Goal: Use online tool/utility

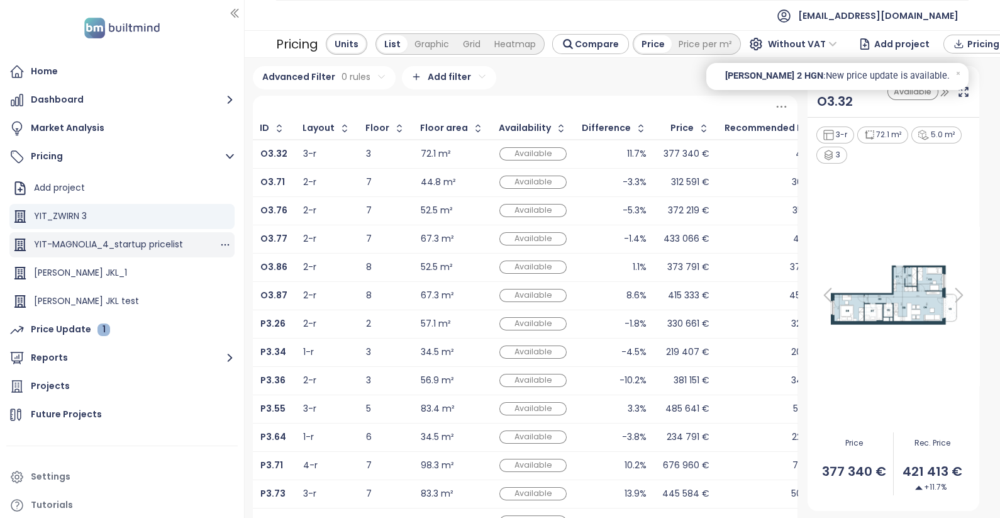
click at [145, 243] on div "YIT-MAGNOLIA_4_startup pricelist" at bounding box center [108, 244] width 149 height 16
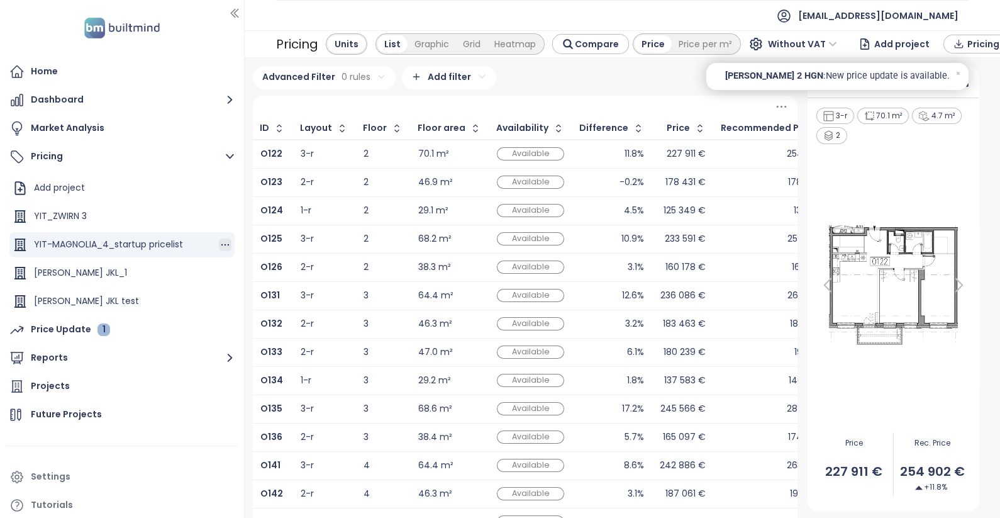
click at [219, 243] on icon "button" at bounding box center [225, 244] width 13 height 13
click at [258, 204] on button "Edit" at bounding box center [257, 202] width 56 height 16
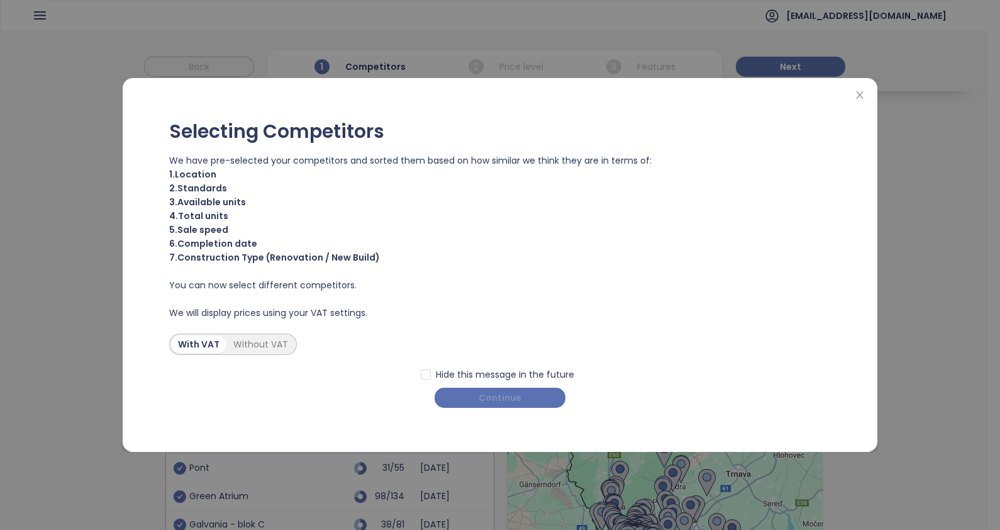
click at [507, 404] on span "Continue" at bounding box center [500, 398] width 43 height 14
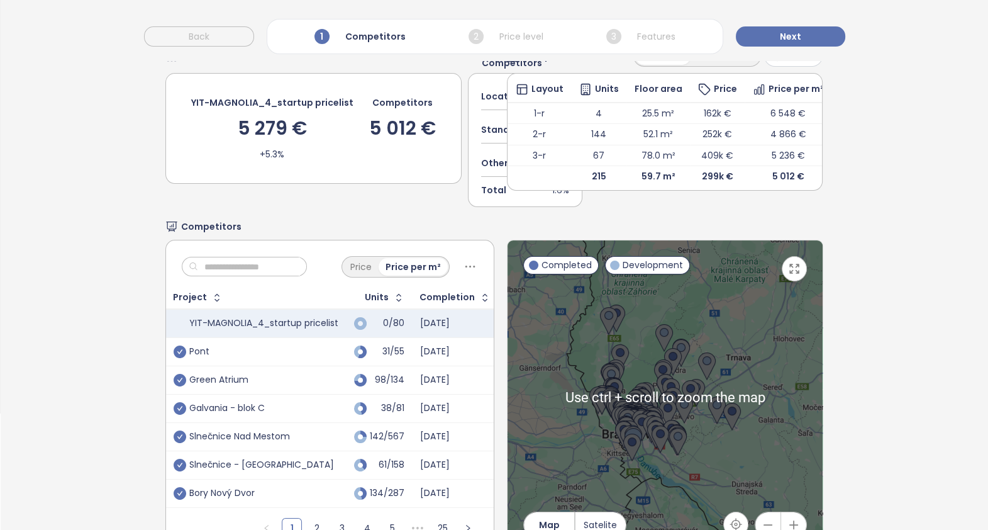
scroll to position [16, 0]
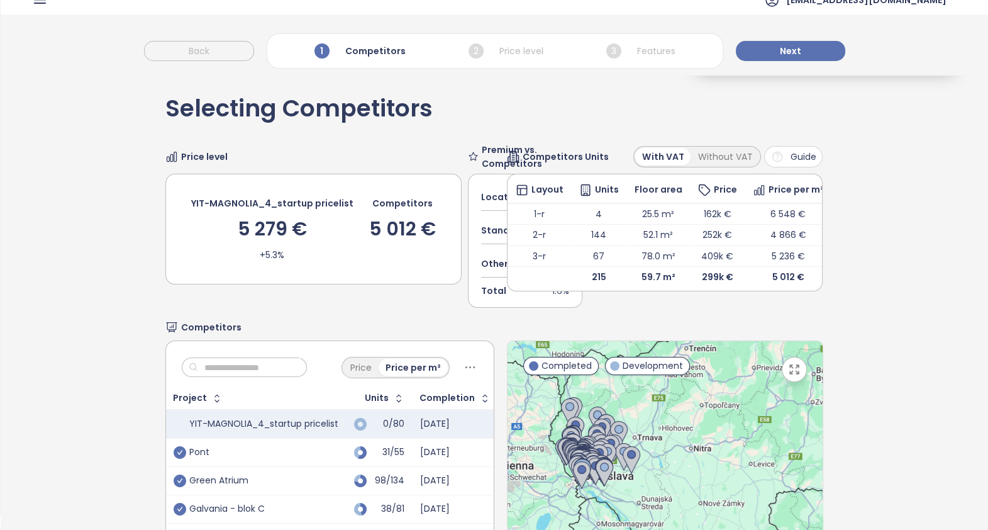
click at [486, 112] on div "Selecting Competitors Price level YIT-MAGNOLIA_4_startup pricelist 5 279 € +5.3…" at bounding box center [494, 376] width 659 height 602
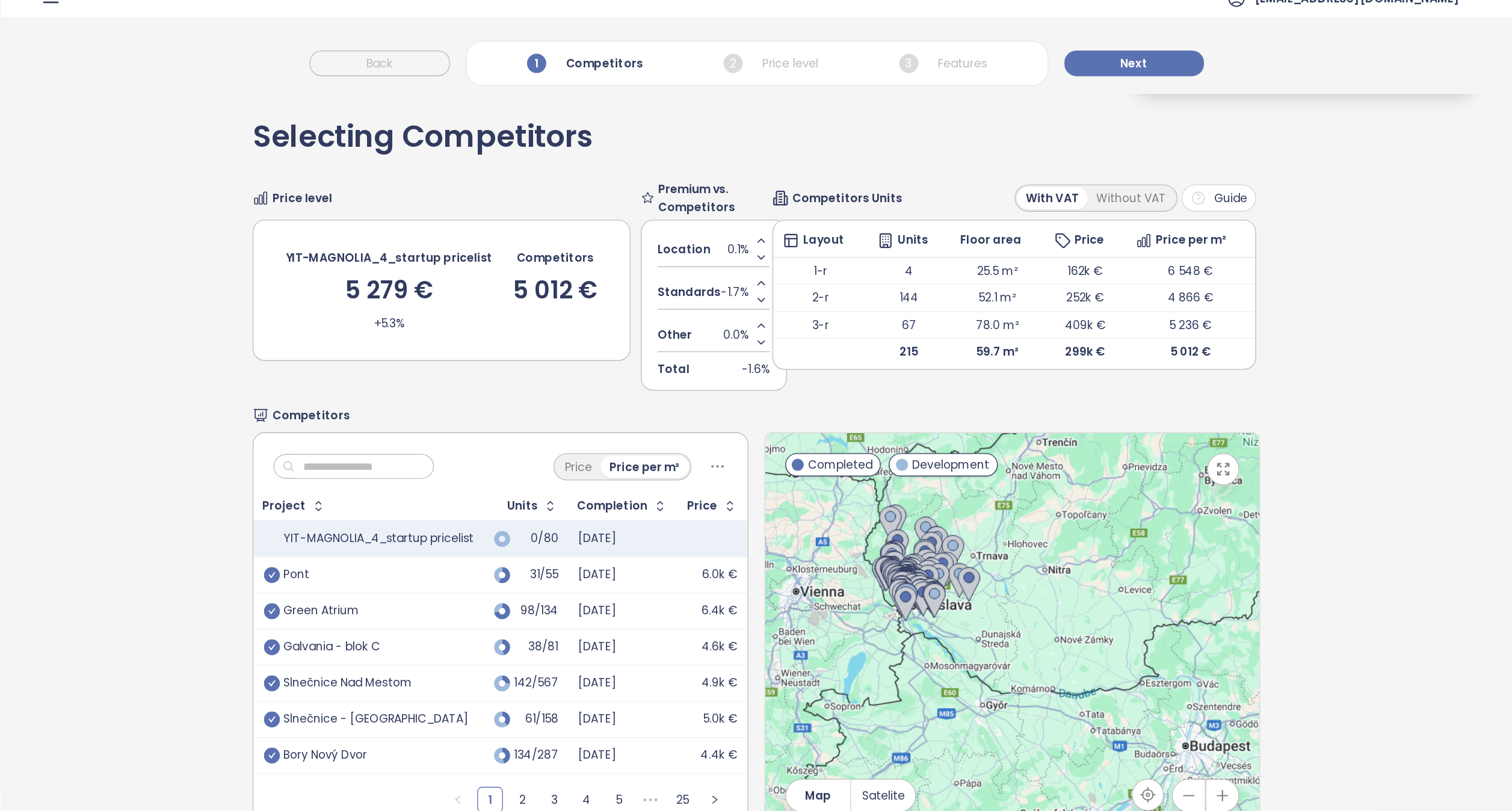
scroll to position [15, 0]
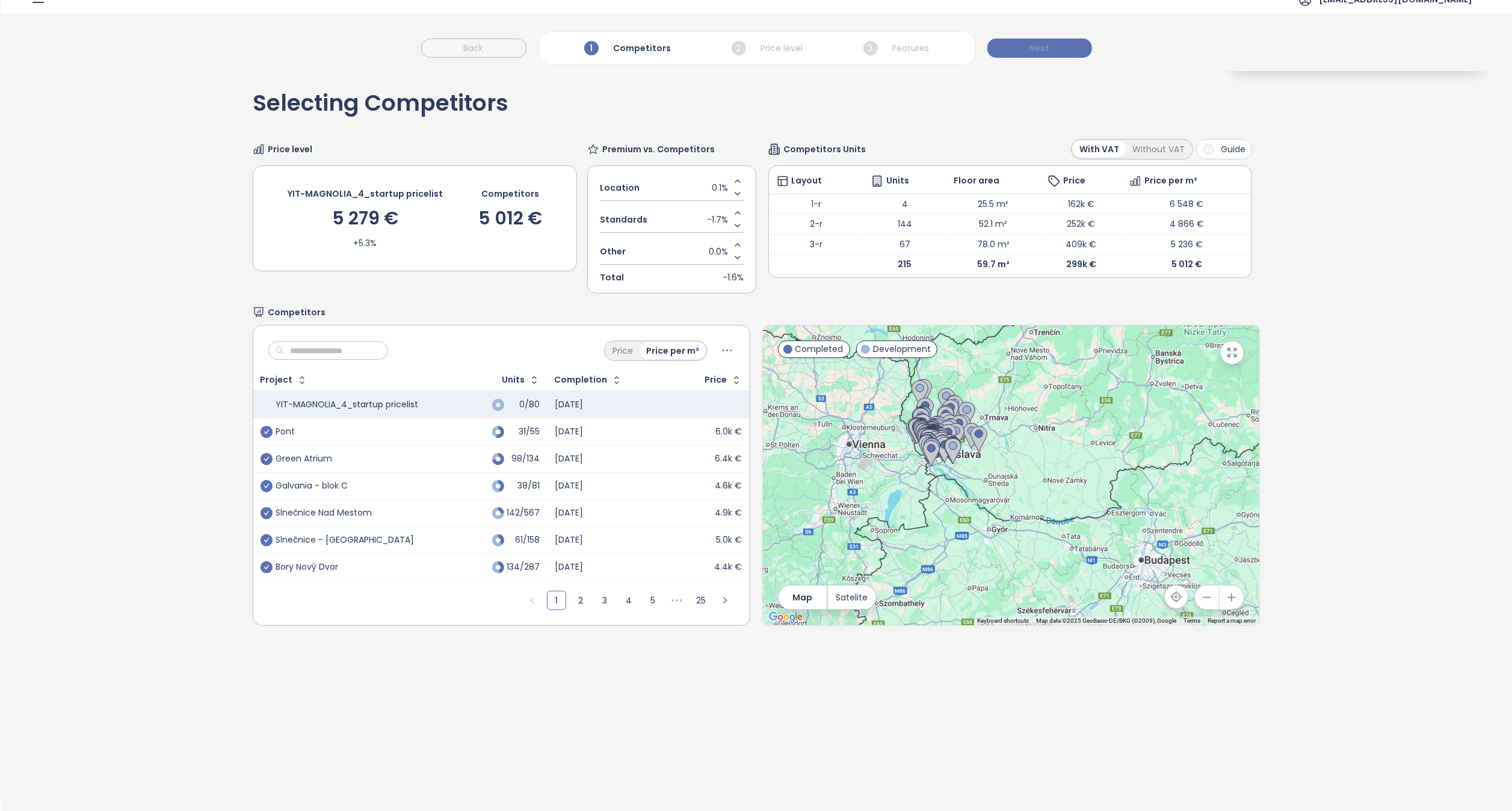
click at [955, 48] on button "Next" at bounding box center [1039, 48] width 104 height 19
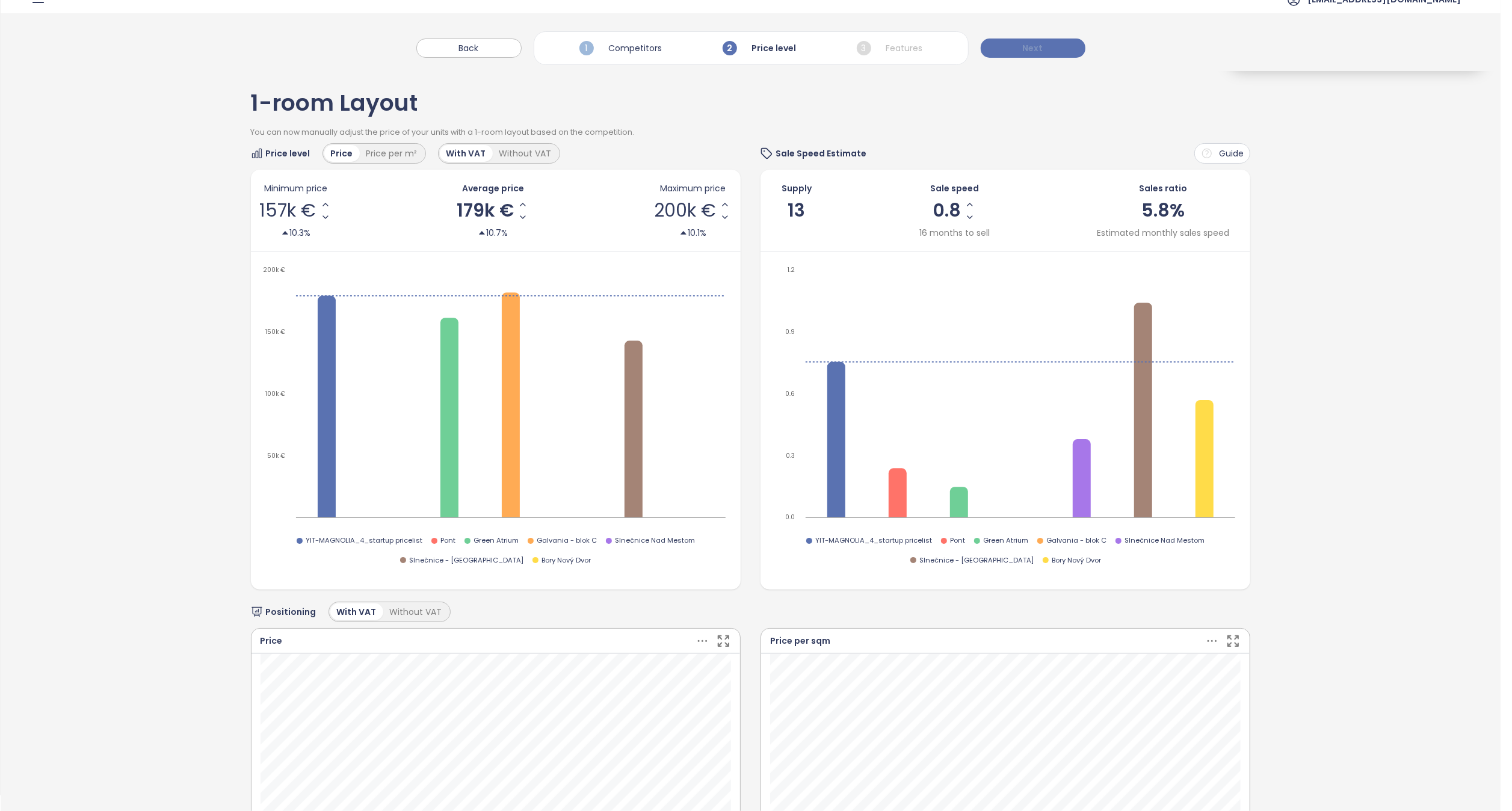
scroll to position [0, 0]
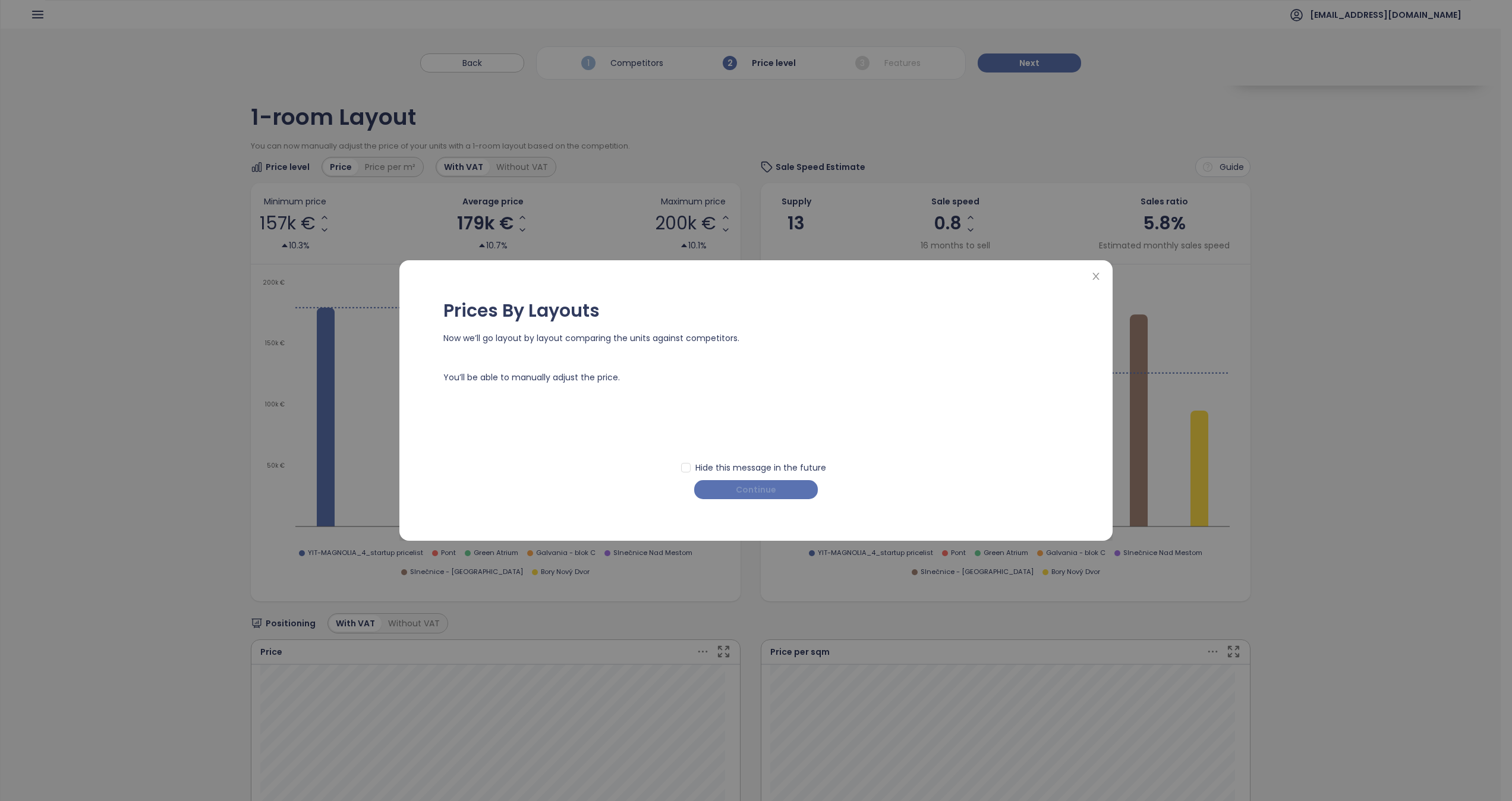
click at [762, 487] on span "Continue" at bounding box center [756, 489] width 41 height 13
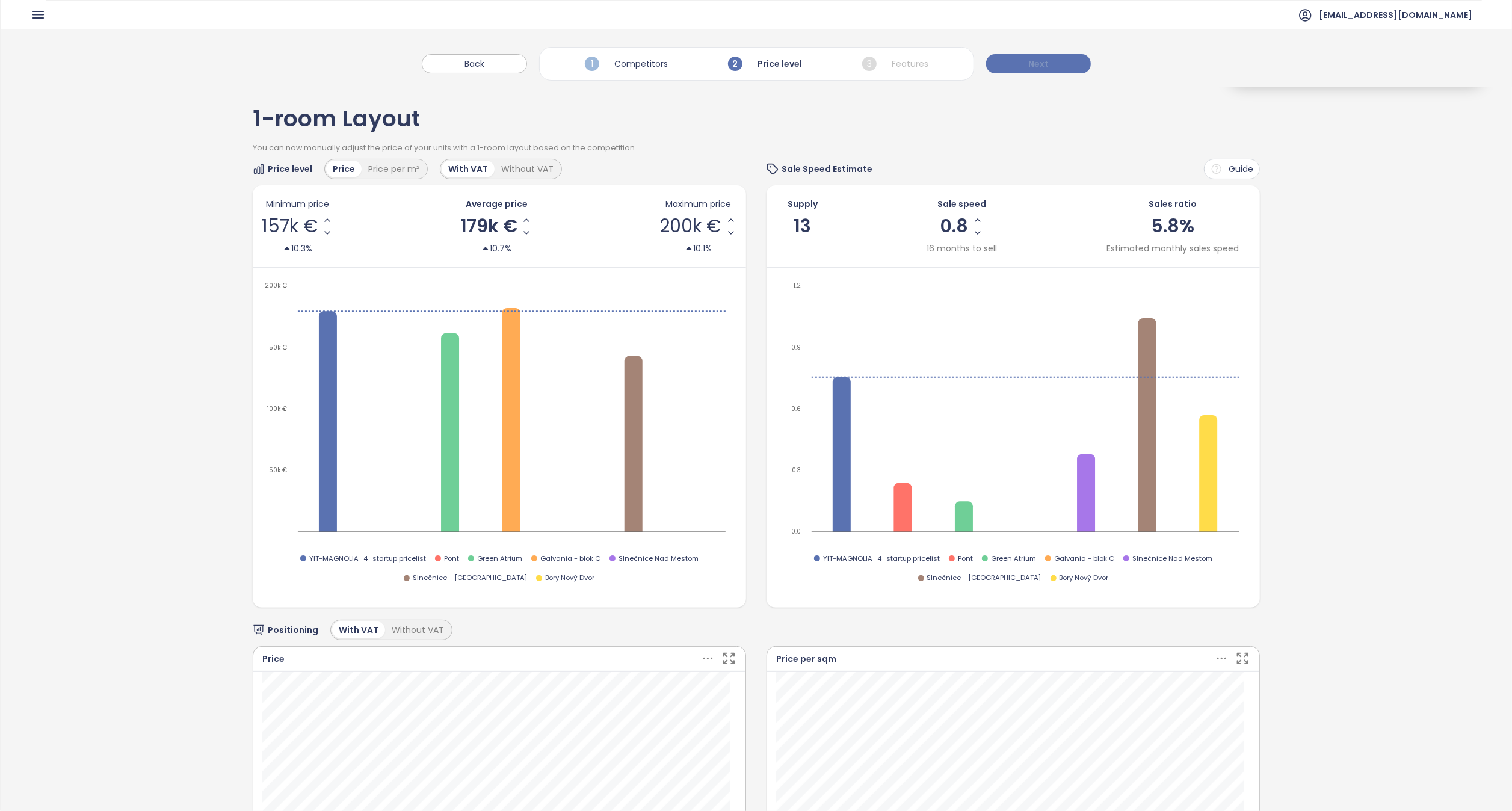
click at [955, 69] on button "Next" at bounding box center [1038, 64] width 104 height 19
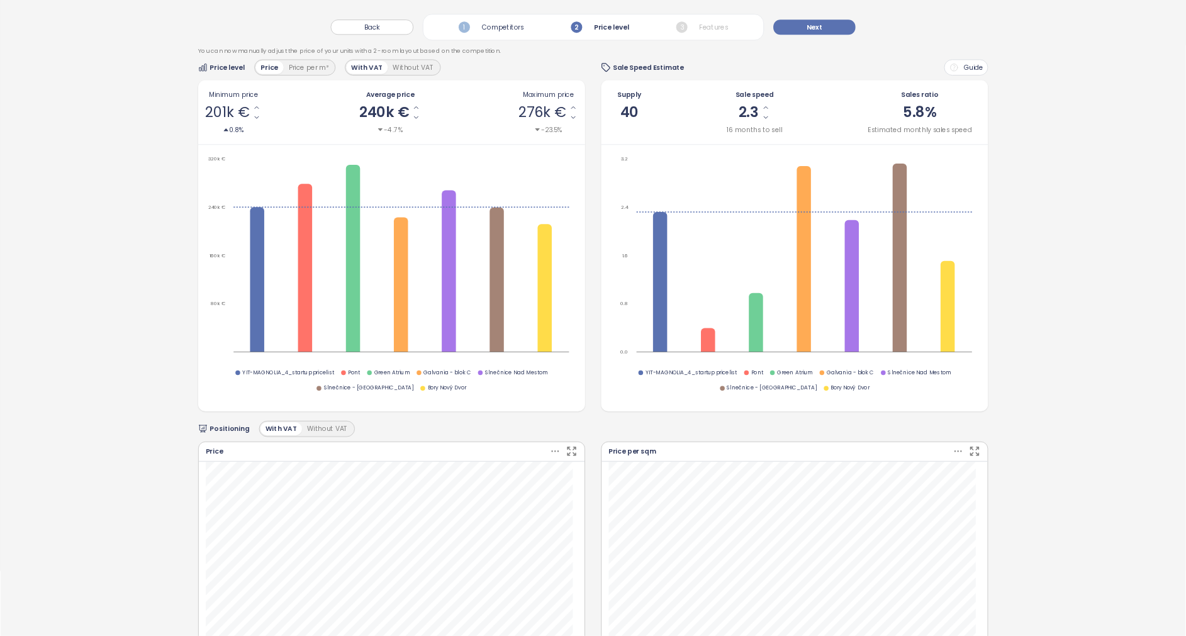
scroll to position [126, 0]
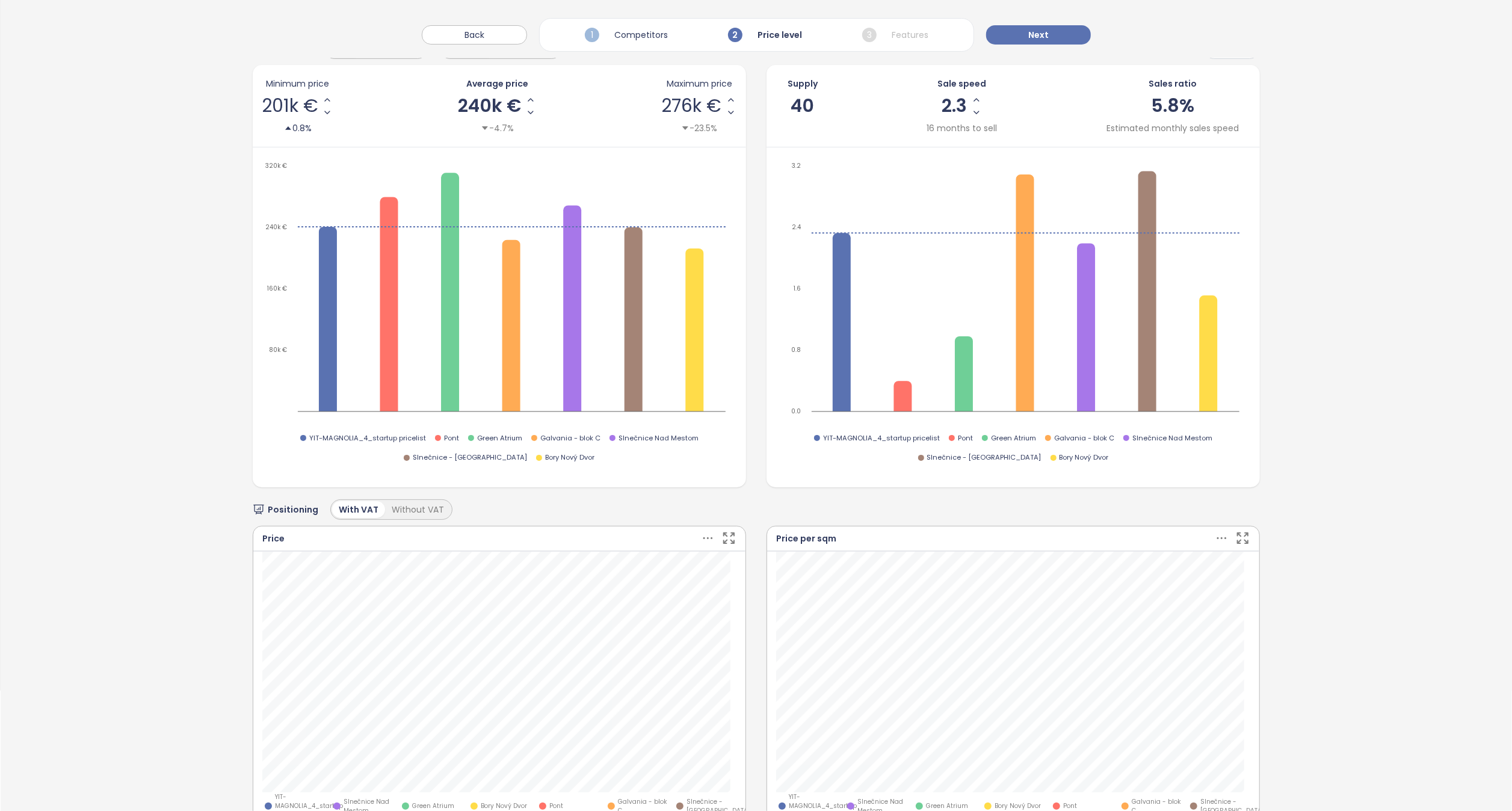
click at [700, 506] on icon at bounding box center [708, 538] width 15 height 15
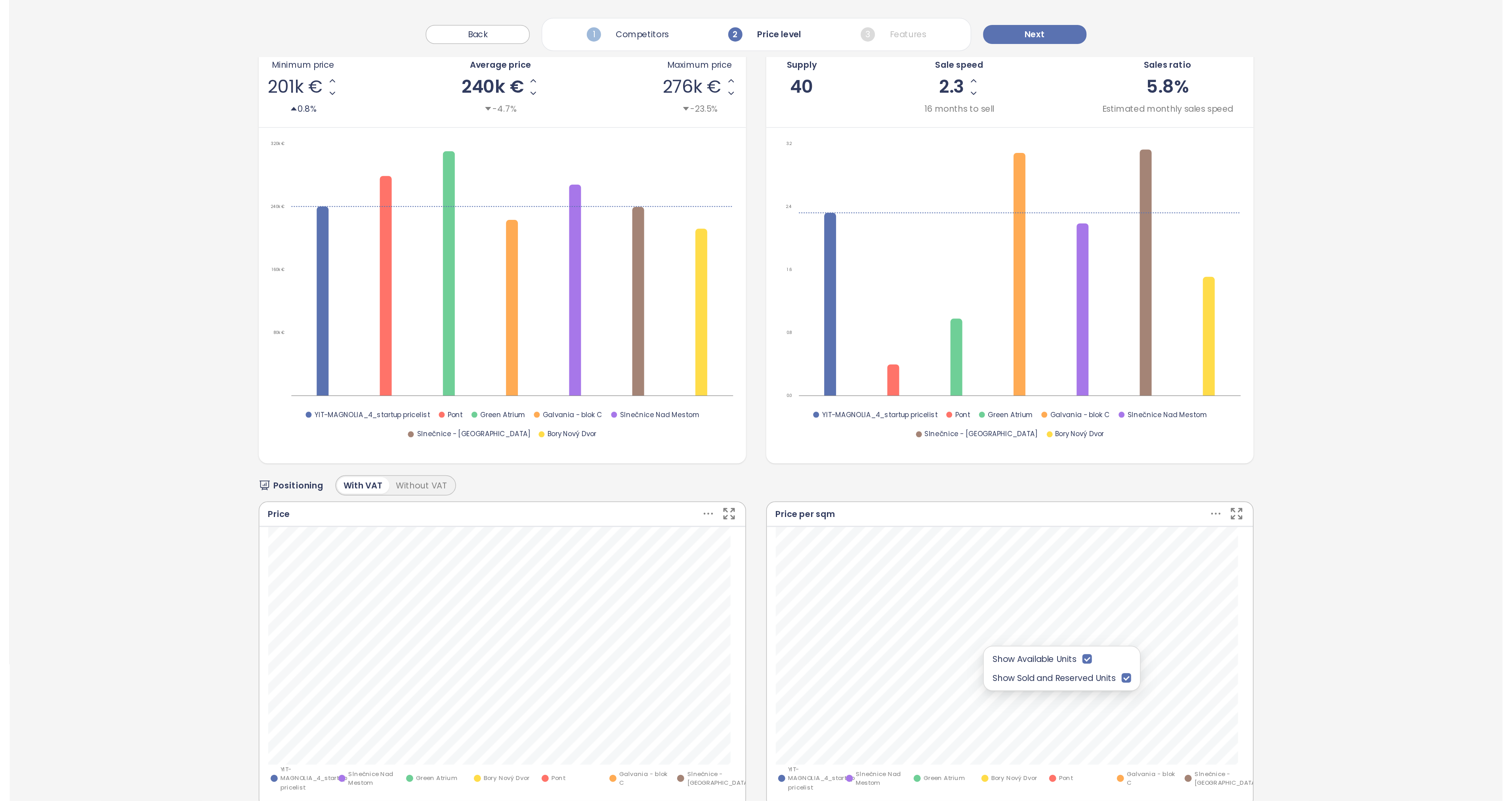
scroll to position [91, 0]
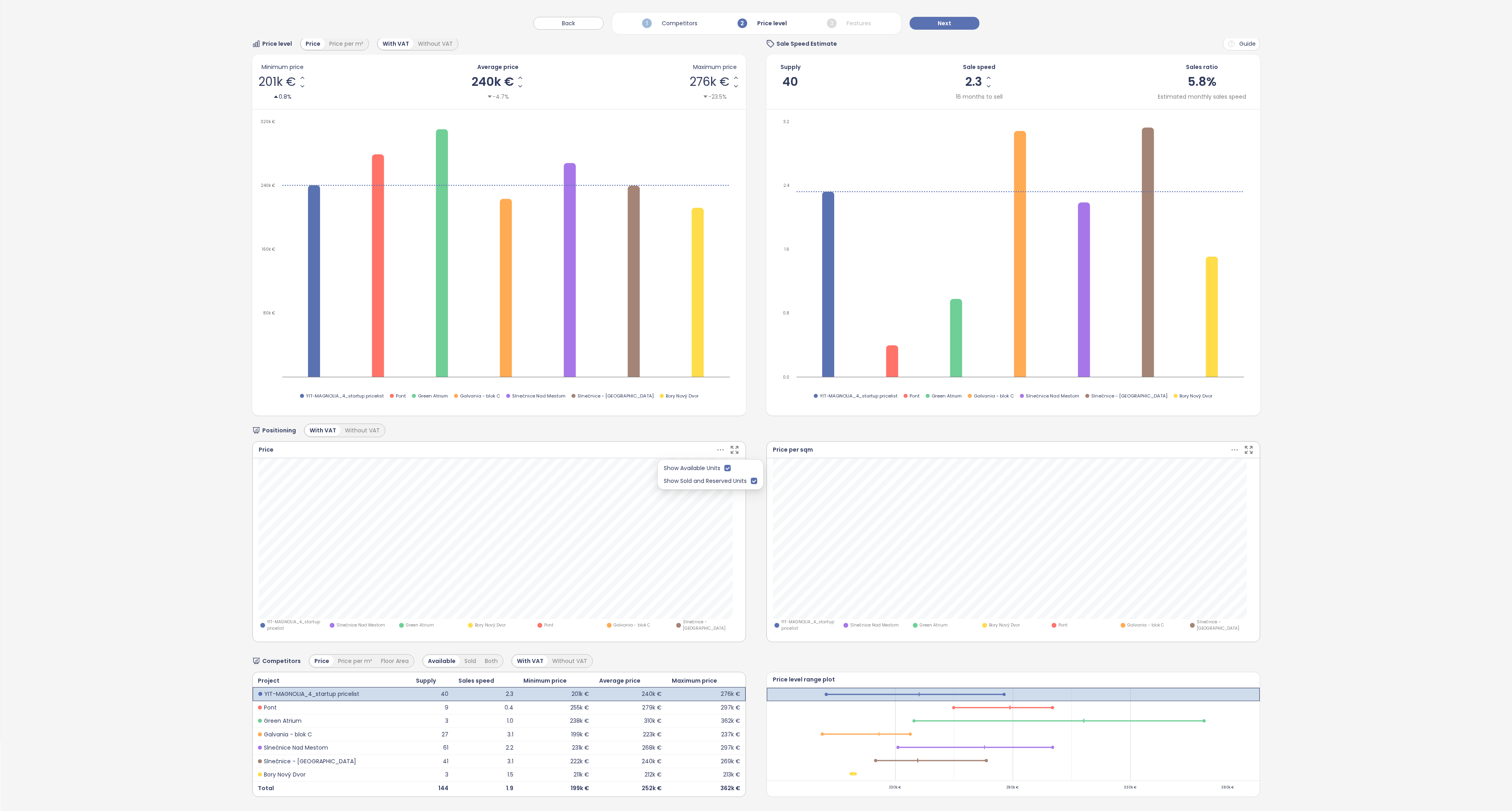
click at [637, 337] on icon "button" at bounding box center [735, 450] width 10 height 10
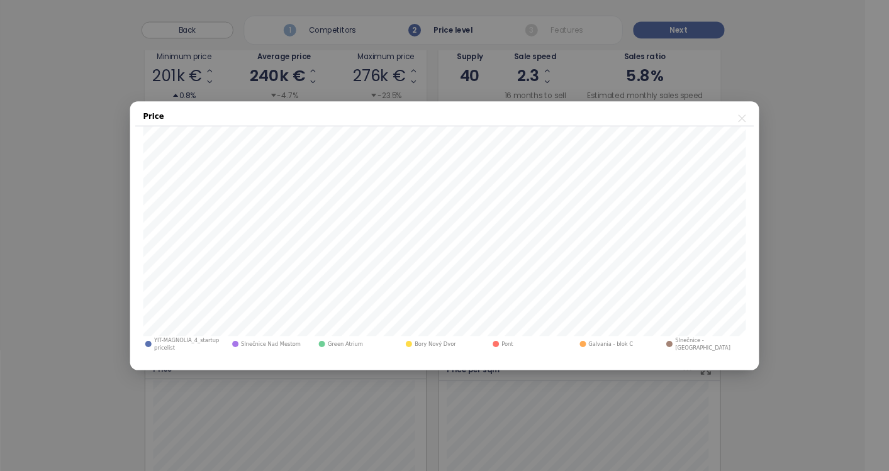
scroll to position [145, 0]
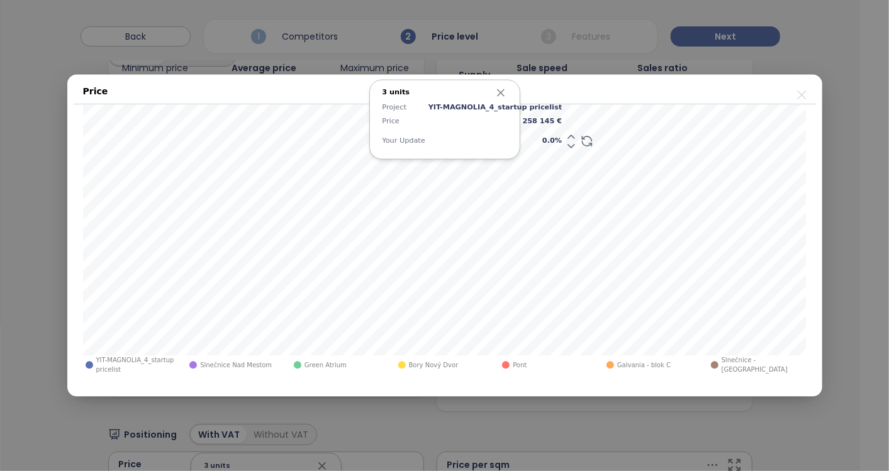
click at [501, 89] on icon "button" at bounding box center [500, 92] width 13 height 13
click at [565, 135] on icon at bounding box center [571, 136] width 13 height 13
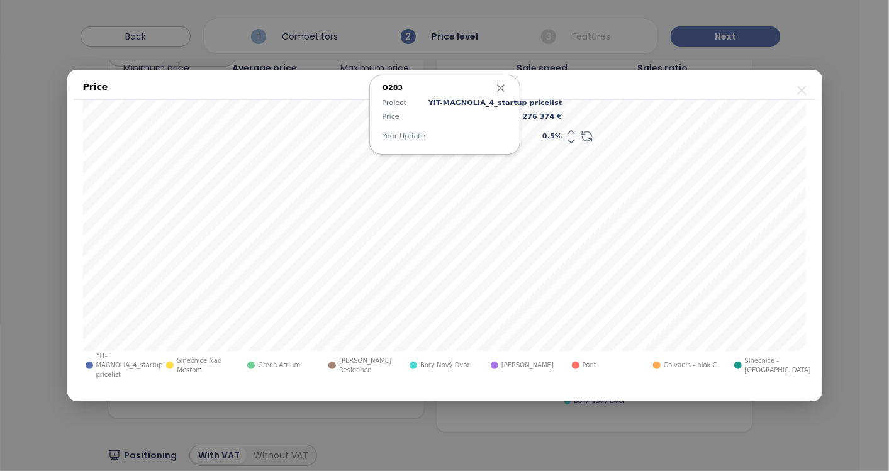
click at [565, 140] on icon at bounding box center [571, 141] width 13 height 13
click at [568, 142] on icon at bounding box center [571, 141] width 6 height 3
click at [565, 131] on icon at bounding box center [571, 132] width 13 height 13
click at [499, 86] on icon "button" at bounding box center [501, 88] width 6 height 6
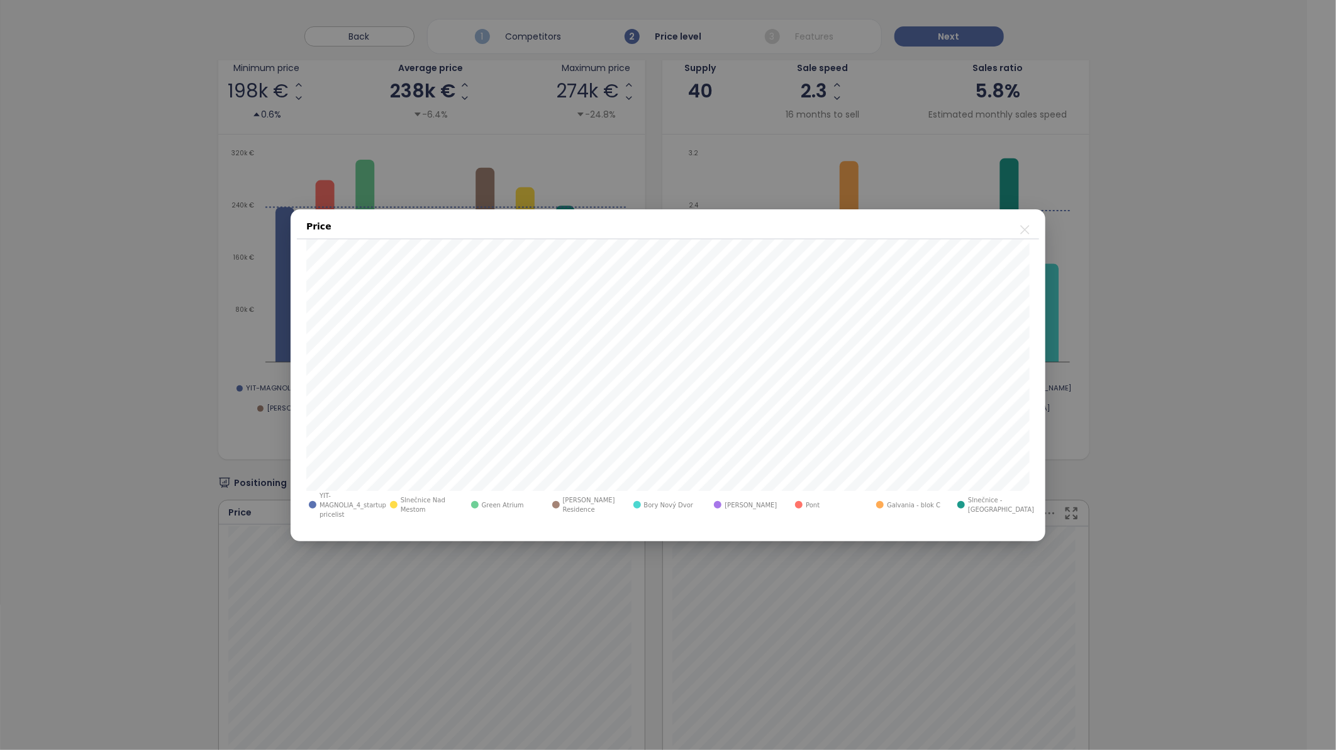
click at [999, 231] on icon "close" at bounding box center [1024, 229] width 9 height 9
